Goal: Find specific page/section: Find specific page/section

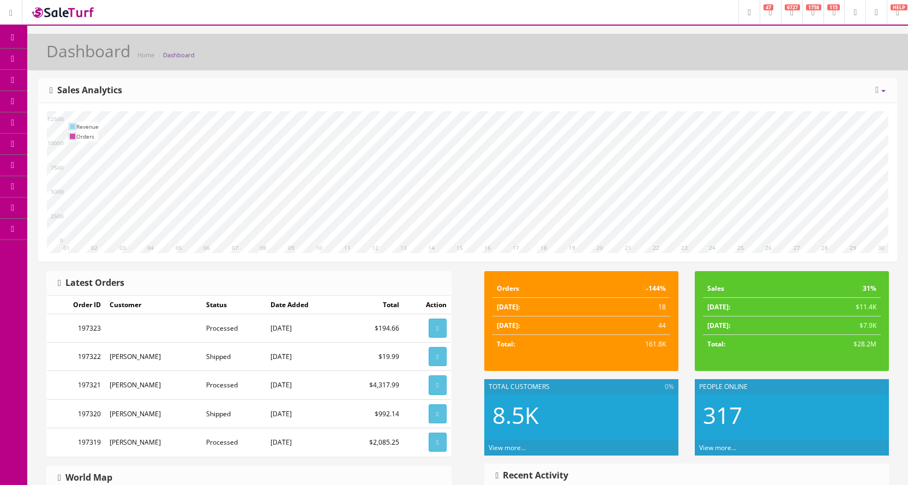
click at [62, 59] on icon at bounding box center [57, 58] width 11 height 9
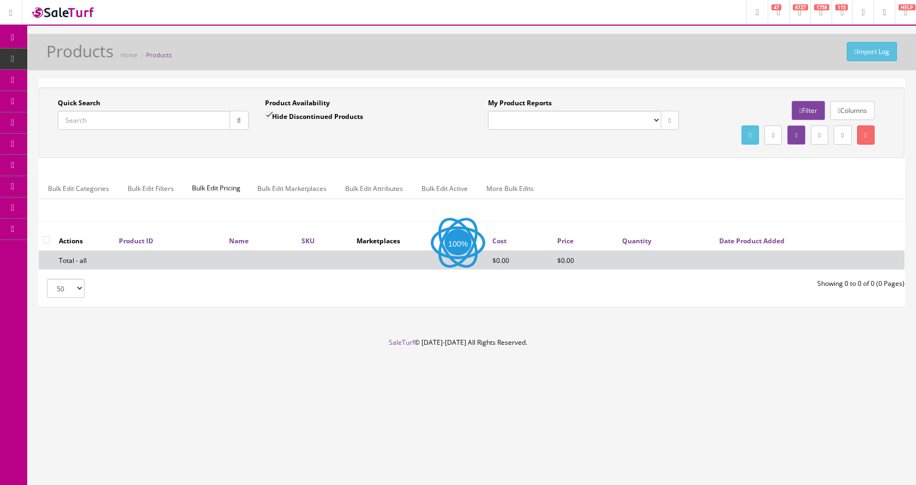
click at [110, 121] on input "Quick Search" at bounding box center [144, 120] width 172 height 19
type input "m612fba"
click at [267, 116] on input "Hide Discontinued Products" at bounding box center [268, 115] width 7 height 7
checkbox input "false"
drag, startPoint x: 164, startPoint y: 116, endPoint x: 57, endPoint y: 122, distance: 106.5
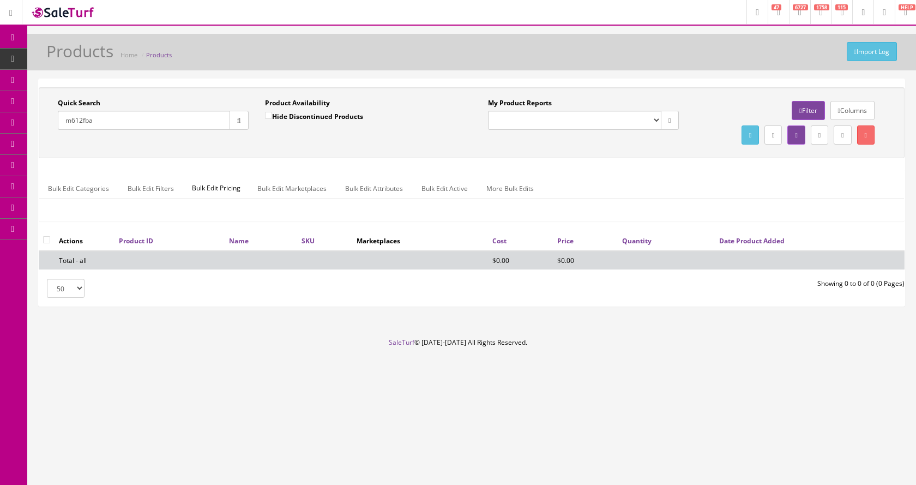
click at [57, 122] on div "Quick Search m612fba Date From" at bounding box center [153, 118] width 207 height 40
drag, startPoint x: 146, startPoint y: 123, endPoint x: 61, endPoint y: 129, distance: 85.8
click at [61, 129] on input "x000mj6x13" at bounding box center [144, 120] width 172 height 19
type input "musiclily"
